Goal: Task Accomplishment & Management: Manage account settings

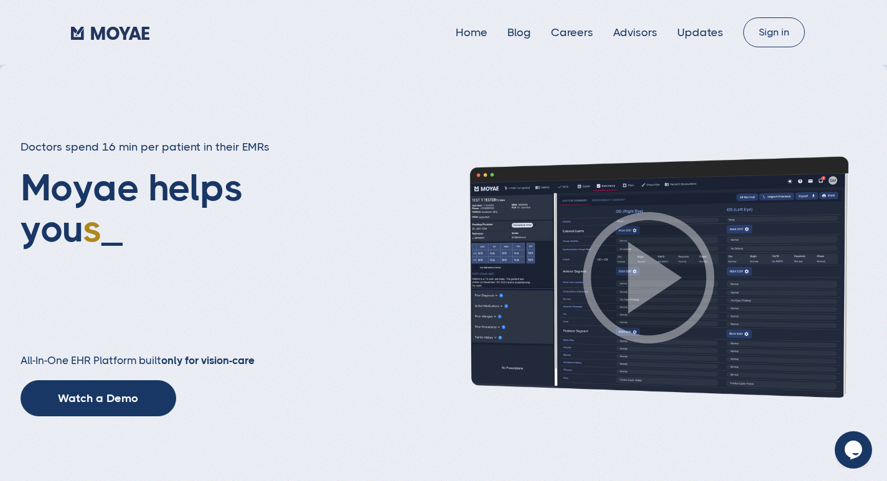
type input "Subscribe"
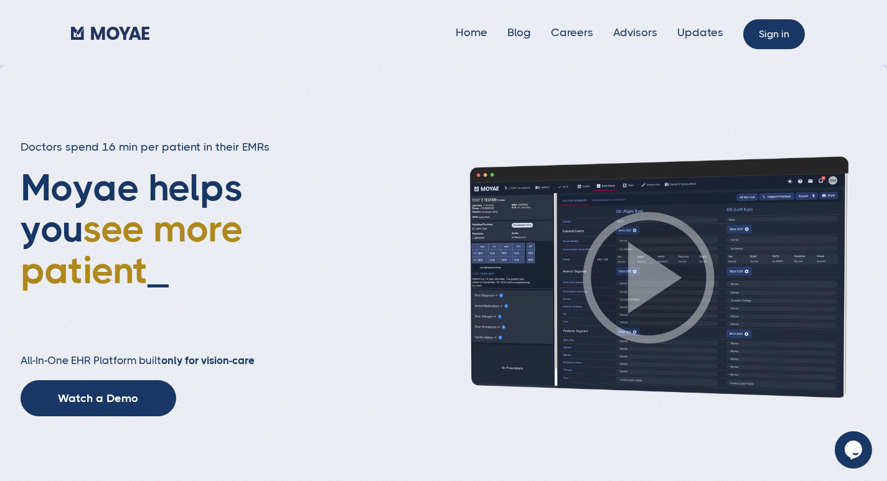
click at [778, 33] on link "Sign in" at bounding box center [774, 34] width 62 height 30
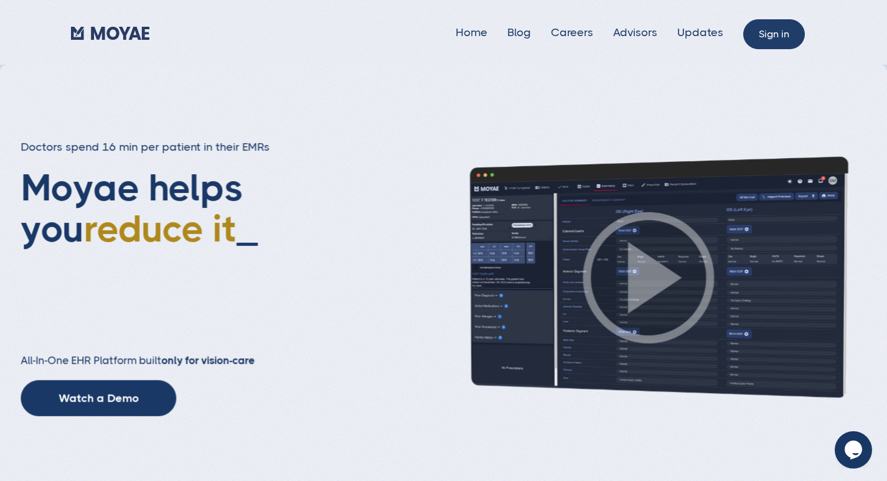
click at [769, 44] on link "Sign in" at bounding box center [774, 34] width 62 height 30
